Goal: Information Seeking & Learning: Learn about a topic

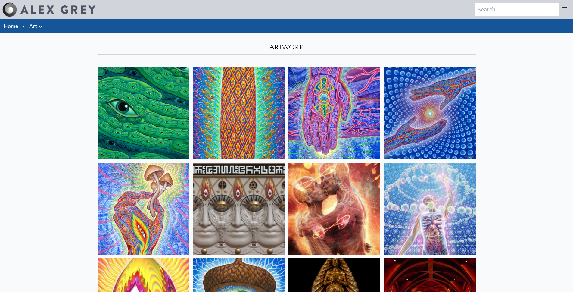
click at [37, 25] on icon at bounding box center [40, 26] width 7 height 7
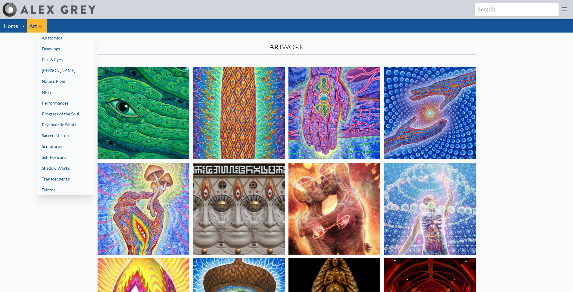
click at [68, 48] on link "Drawings" at bounding box center [66, 48] width 58 height 11
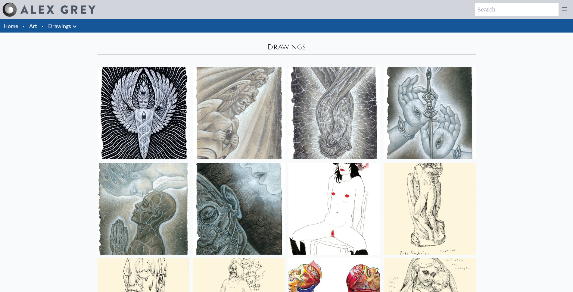
click at [36, 29] on link "Art" at bounding box center [33, 26] width 8 height 8
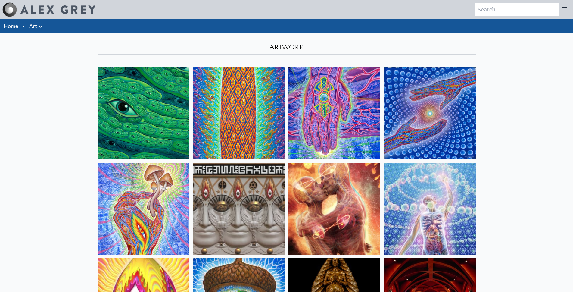
click at [42, 26] on icon at bounding box center [41, 26] width 4 height 2
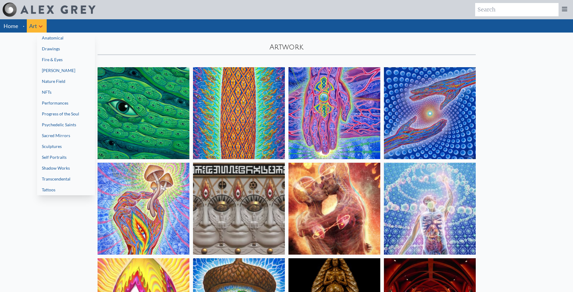
click at [63, 49] on link "Drawings" at bounding box center [66, 48] width 58 height 11
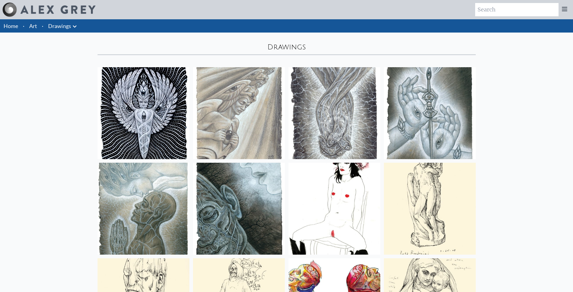
click at [75, 26] on icon at bounding box center [74, 26] width 7 height 7
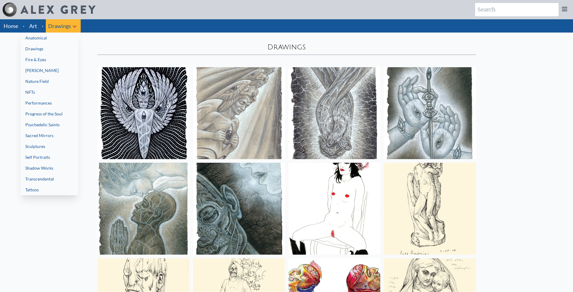
click at [0, 95] on div at bounding box center [286, 146] width 573 height 292
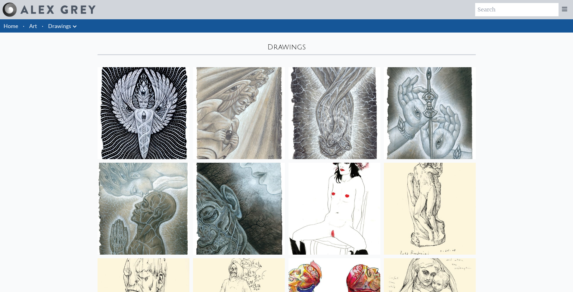
click at [76, 24] on icon at bounding box center [74, 26] width 7 height 7
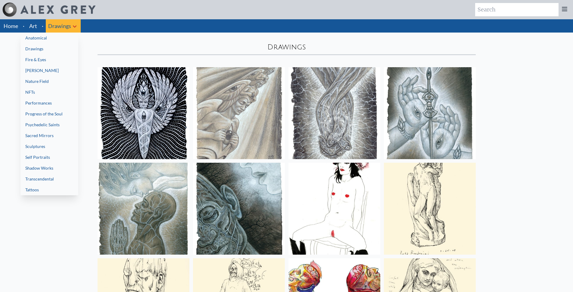
click at [34, 25] on div at bounding box center [286, 146] width 573 height 292
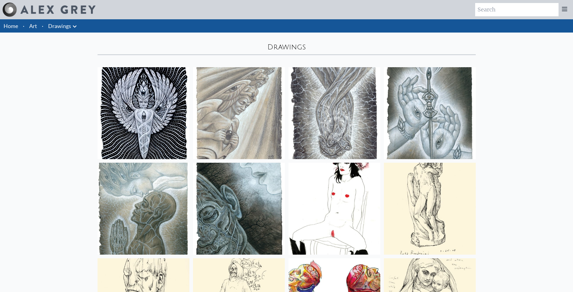
click at [16, 25] on link "Home" at bounding box center [11, 26] width 14 height 7
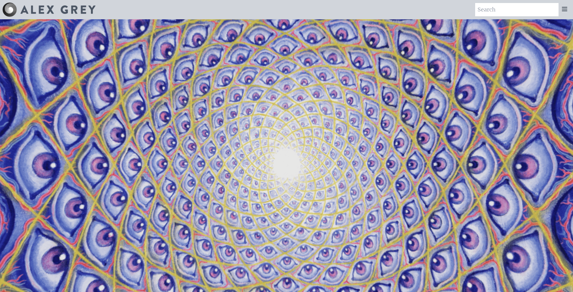
drag, startPoint x: 0, startPoint y: 0, endPoint x: 565, endPoint y: 9, distance: 564.6
click at [565, 9] on icon at bounding box center [564, 9] width 5 height 4
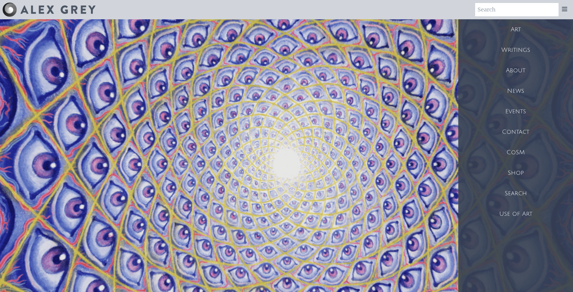
click at [497, 10] on input "search" at bounding box center [516, 9] width 83 height 13
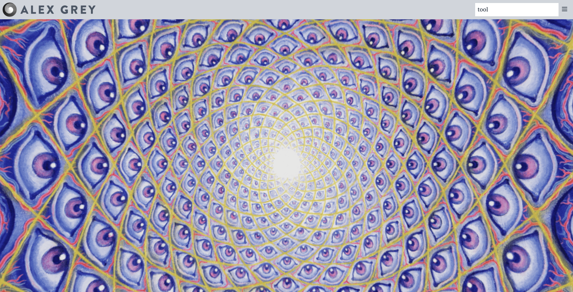
type input "tool"
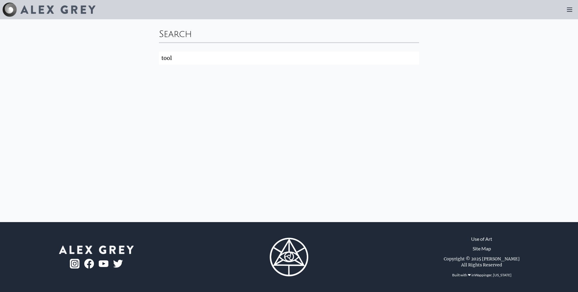
click at [54, 8] on img at bounding box center [57, 9] width 75 height 8
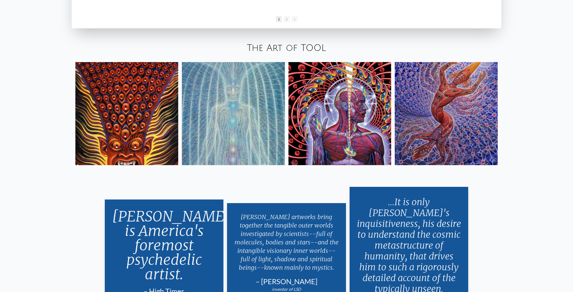
scroll to position [1225, 0]
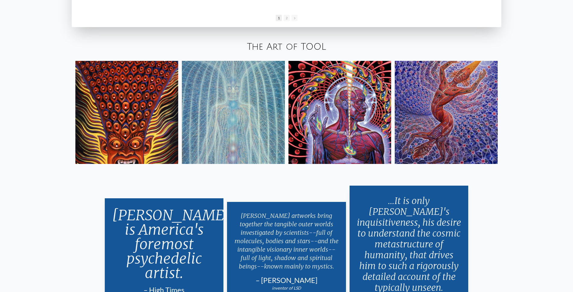
click at [298, 47] on link "The Art of TOOL" at bounding box center [286, 47] width 79 height 10
